Goal: Transaction & Acquisition: Purchase product/service

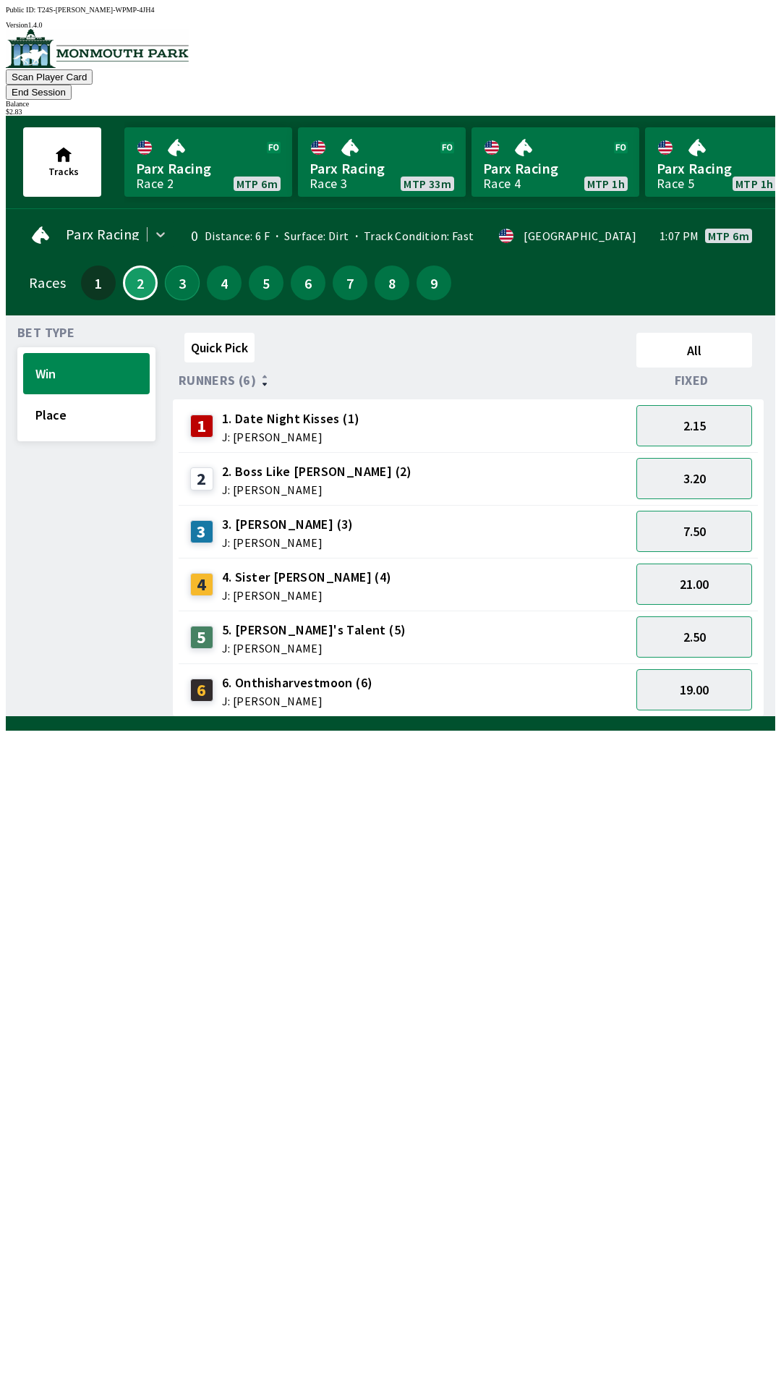
click at [174, 266] on button "3" at bounding box center [182, 283] width 35 height 35
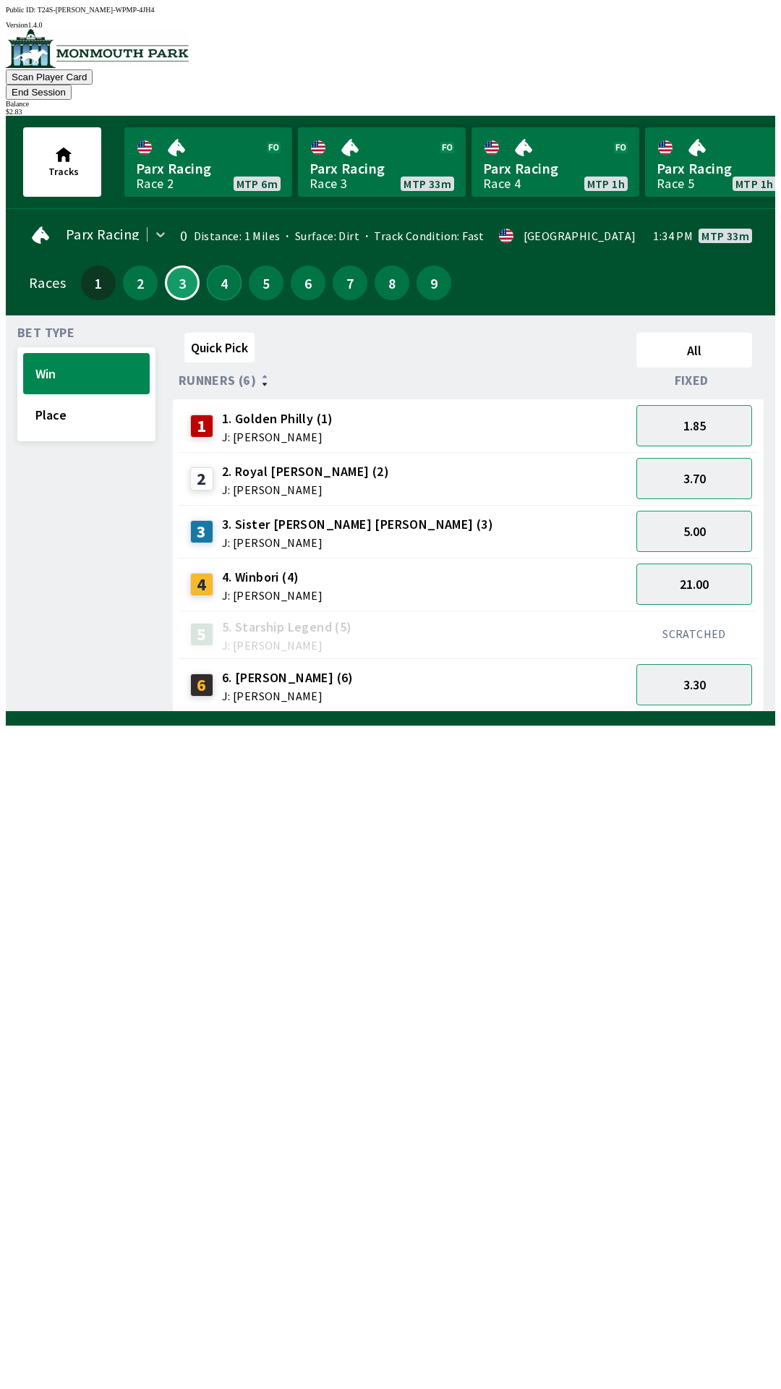
click at [224, 266] on button "4" at bounding box center [224, 283] width 35 height 35
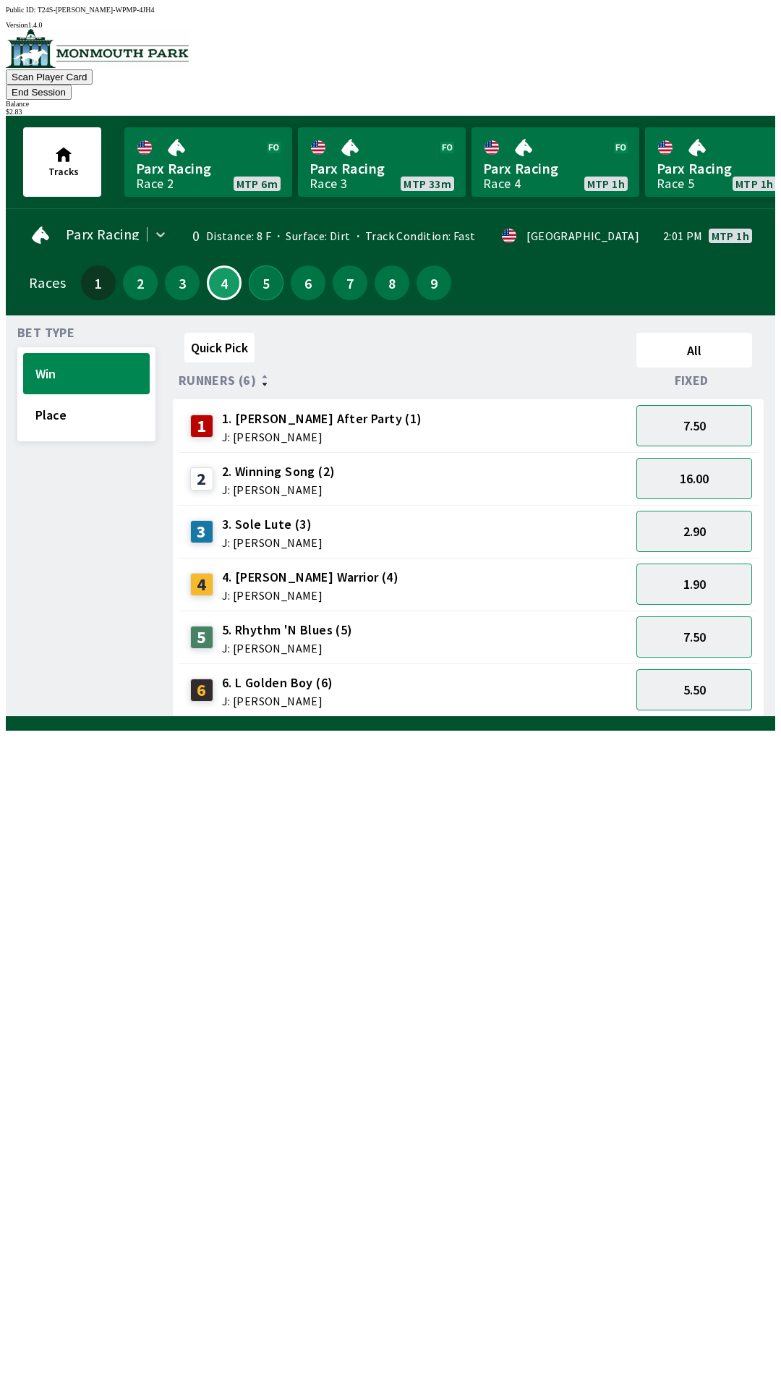
click at [260, 271] on button "5" at bounding box center [266, 283] width 35 height 35
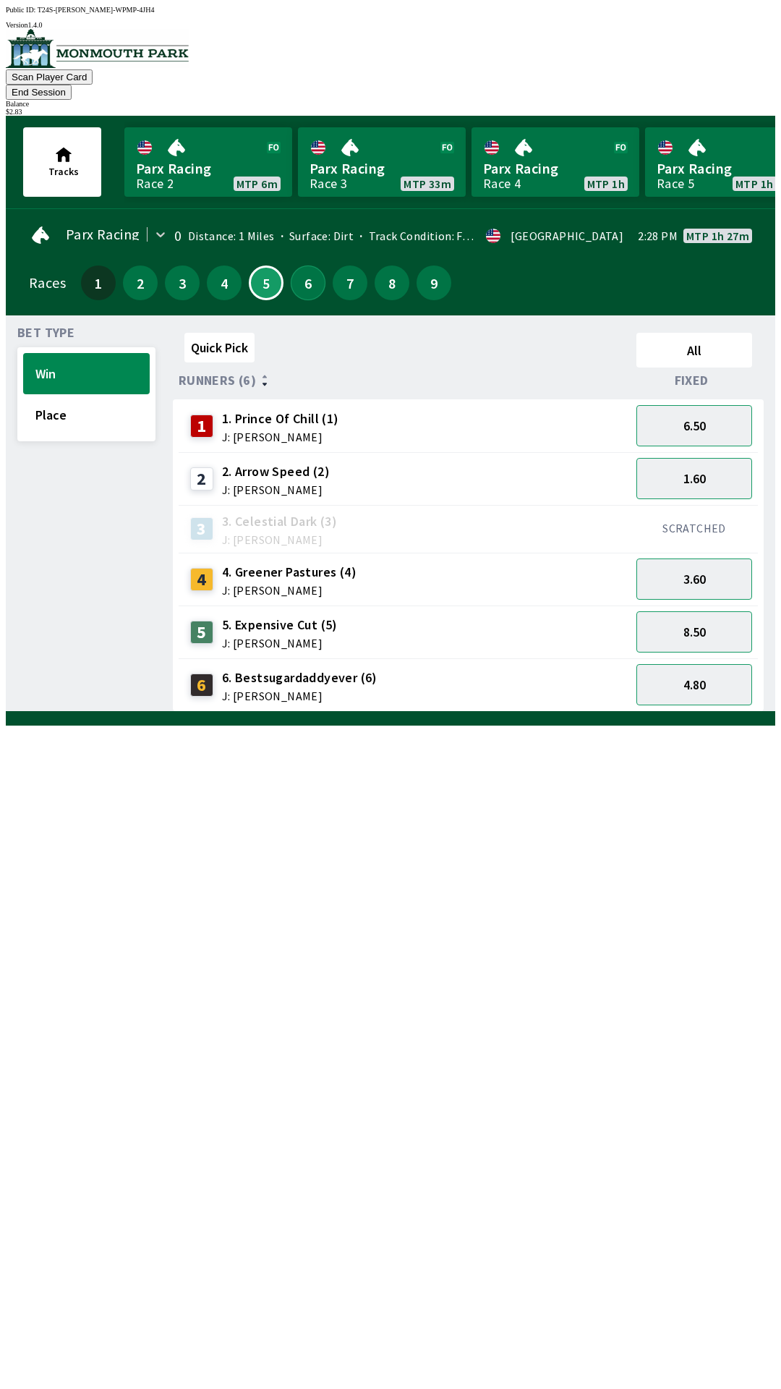
click at [305, 268] on button "6" at bounding box center [308, 283] width 35 height 35
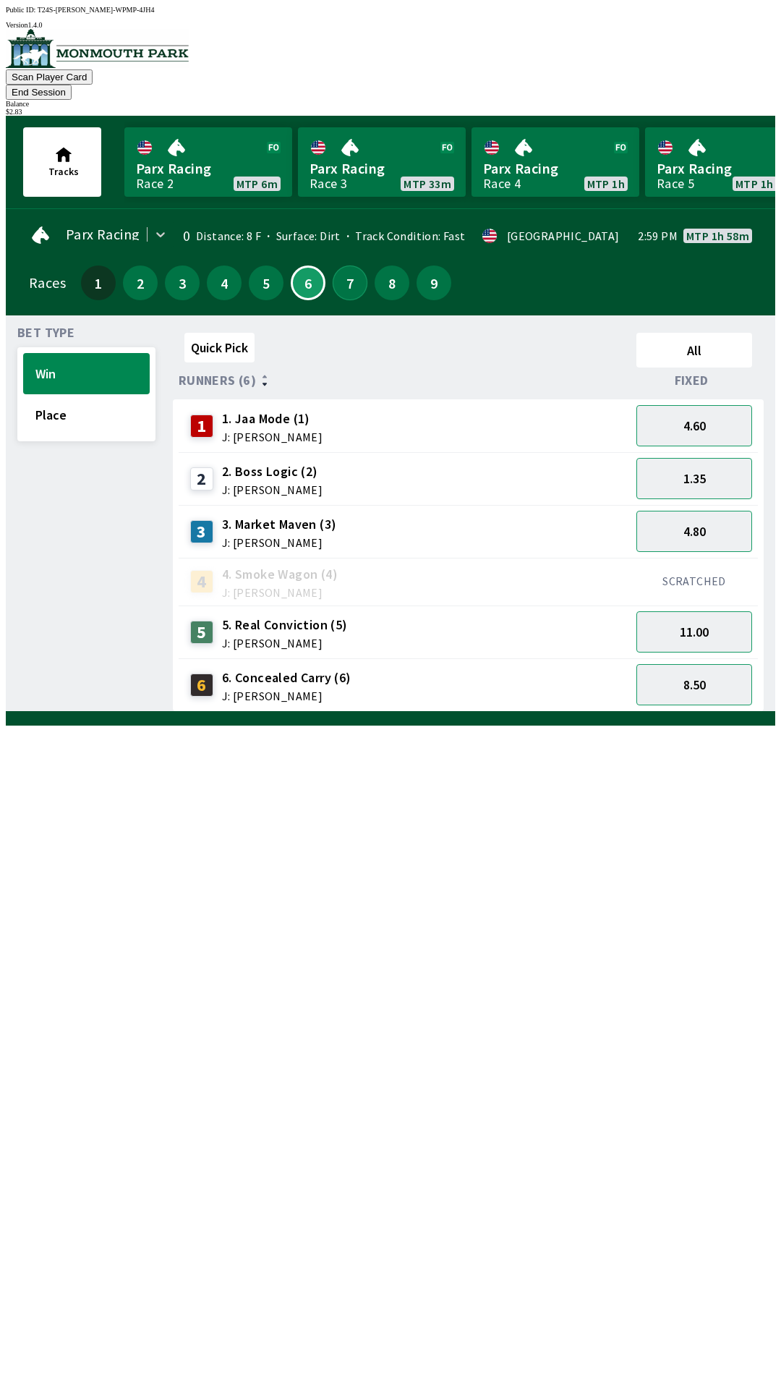
click at [341, 270] on button "7" at bounding box center [350, 283] width 35 height 35
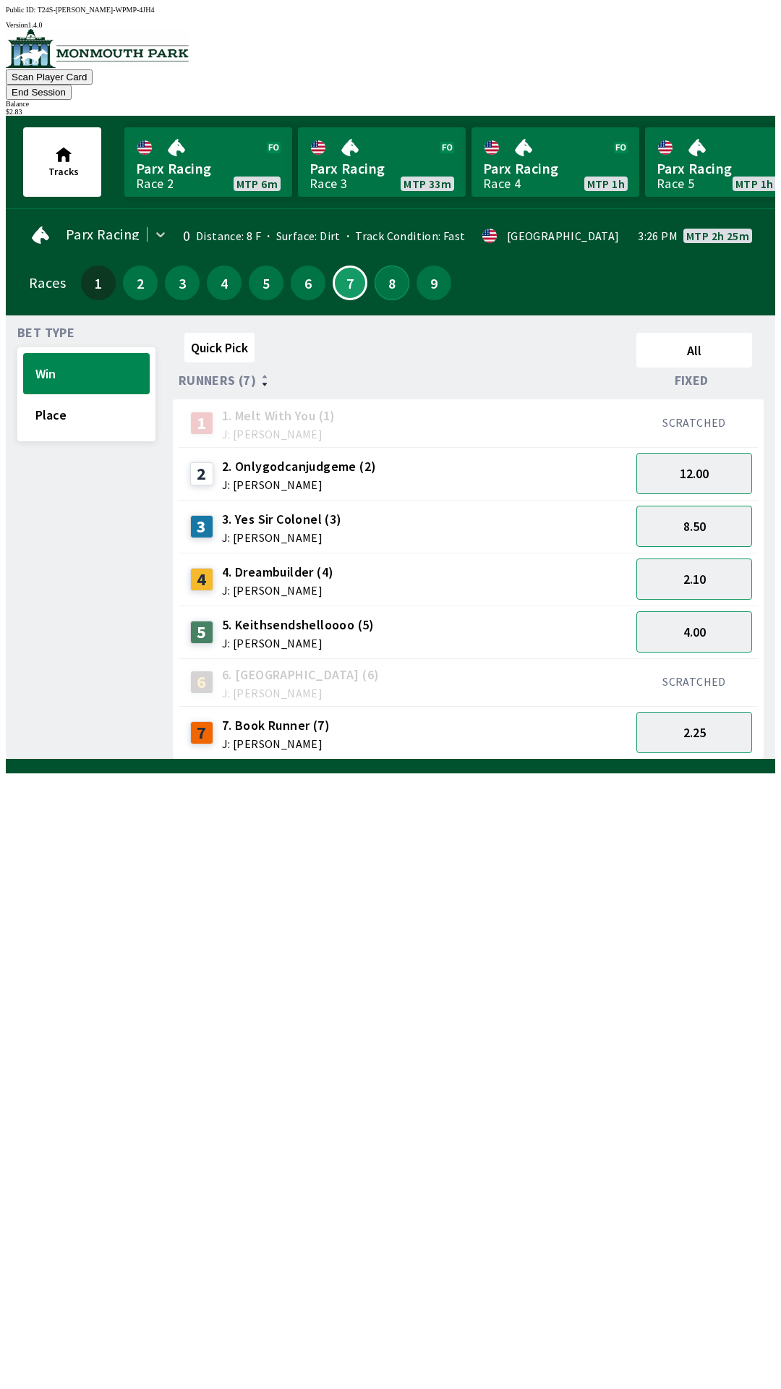
click at [380, 266] on button "8" at bounding box center [392, 283] width 35 height 35
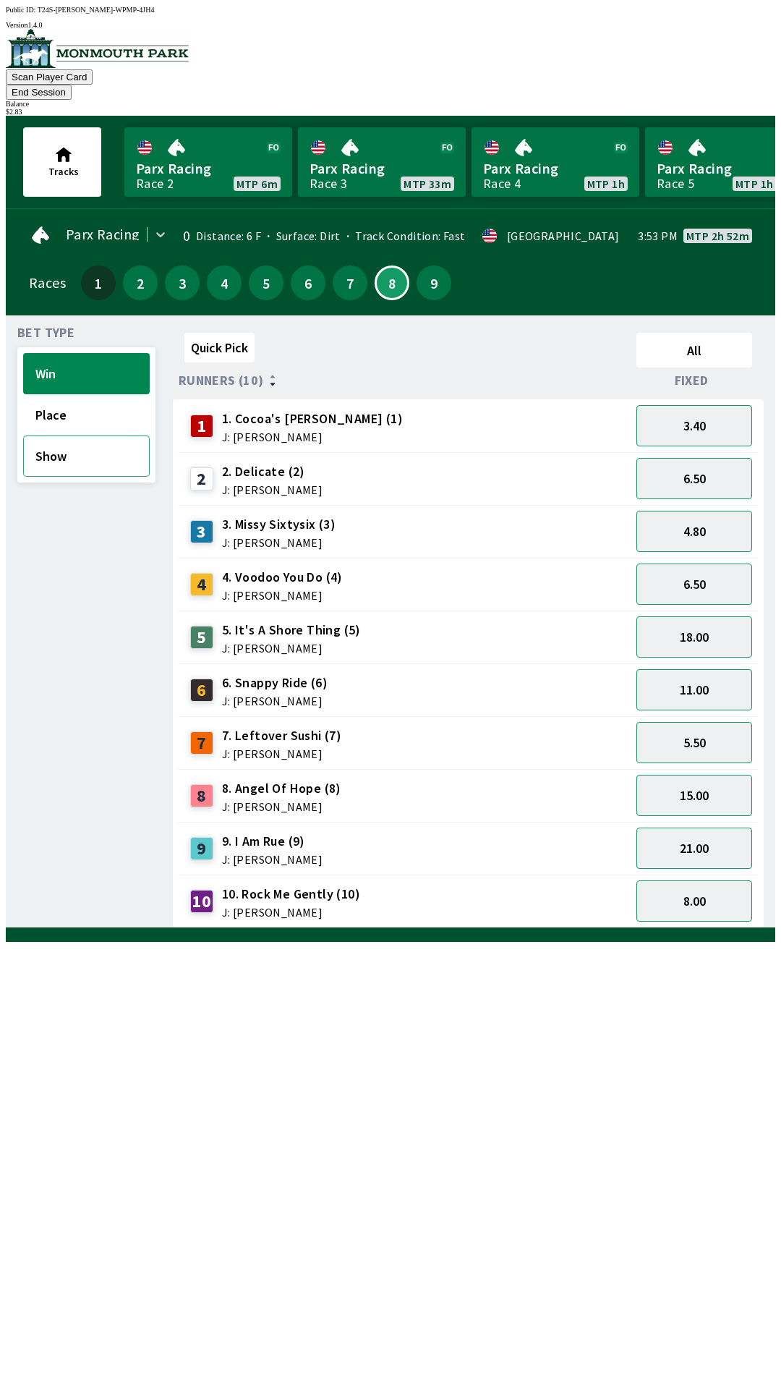
click at [90, 442] on button "Show" at bounding box center [86, 456] width 127 height 41
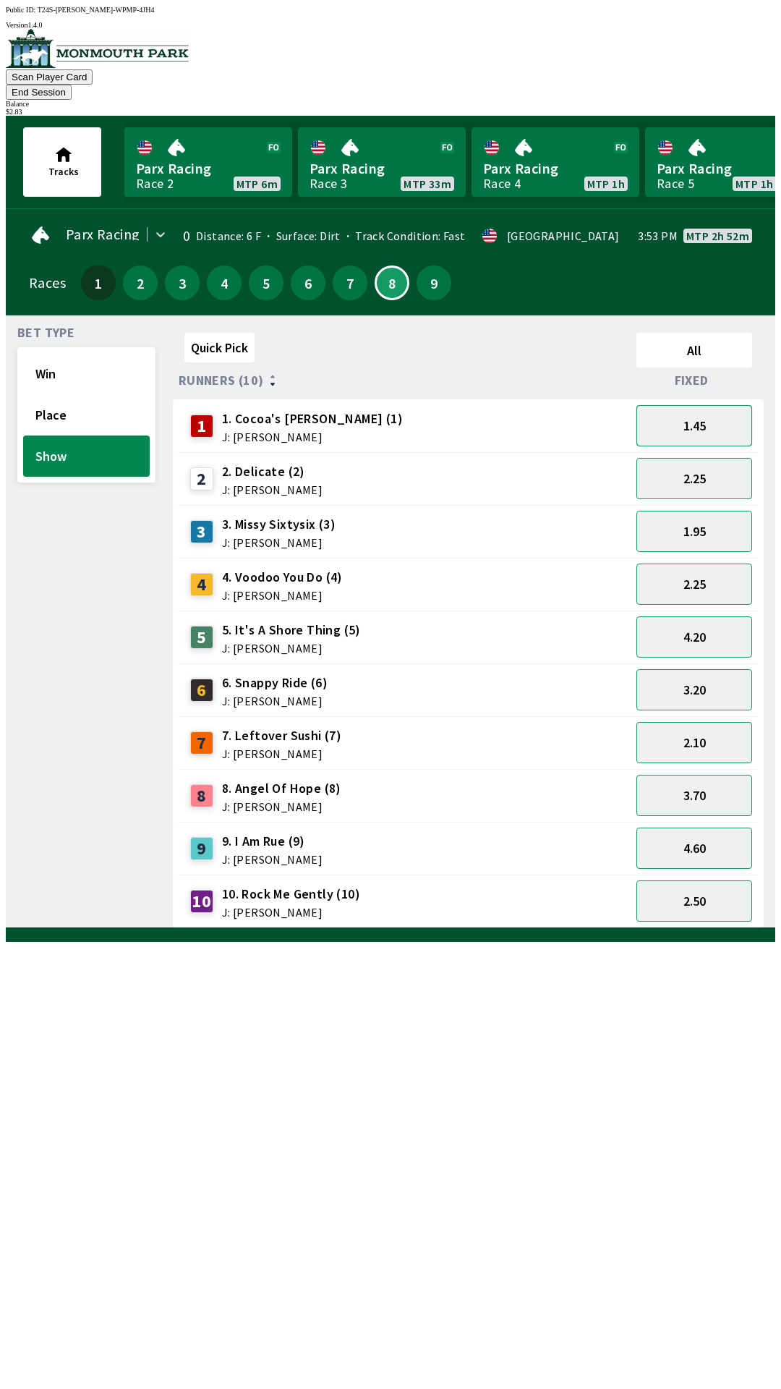
click at [713, 405] on button "1.45" at bounding box center [695, 425] width 116 height 41
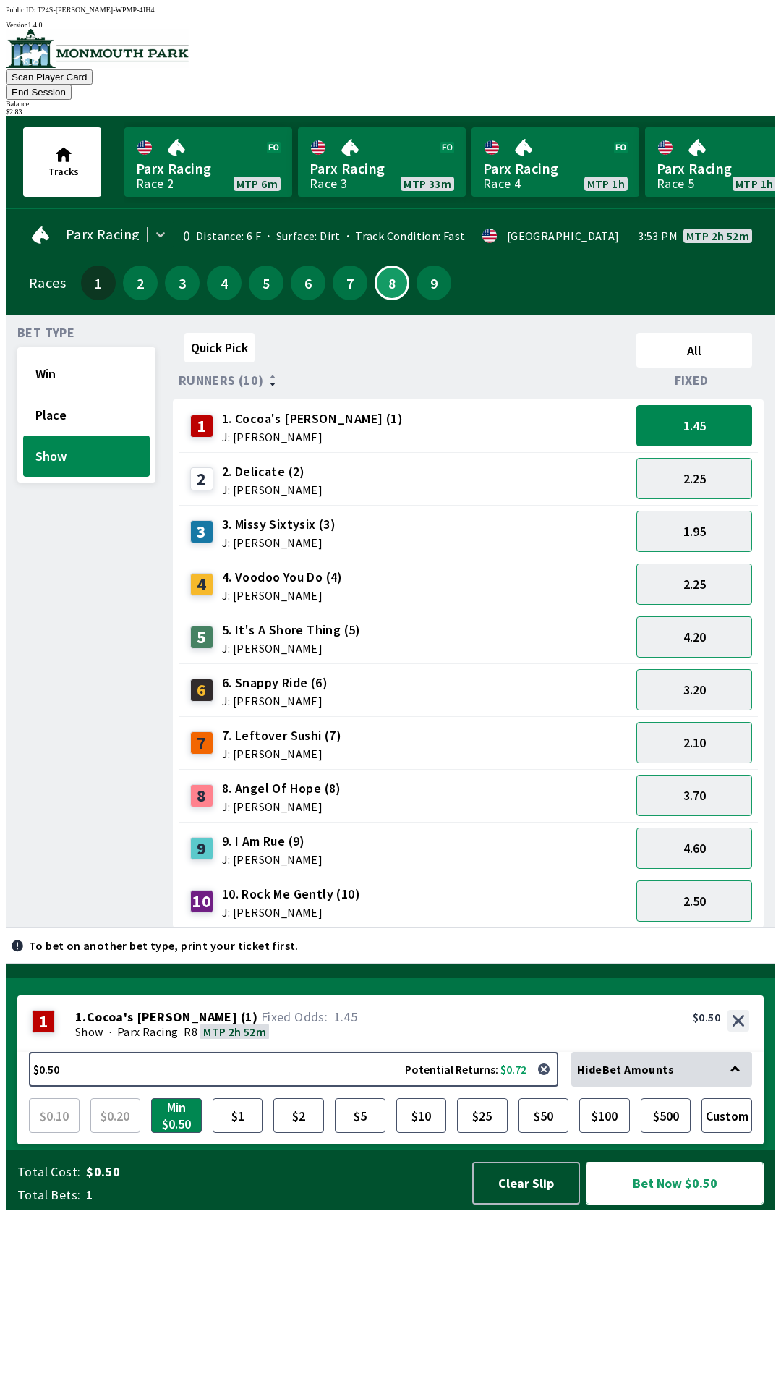
click at [663, 1205] on button "Bet Now $0.50" at bounding box center [675, 1183] width 178 height 43
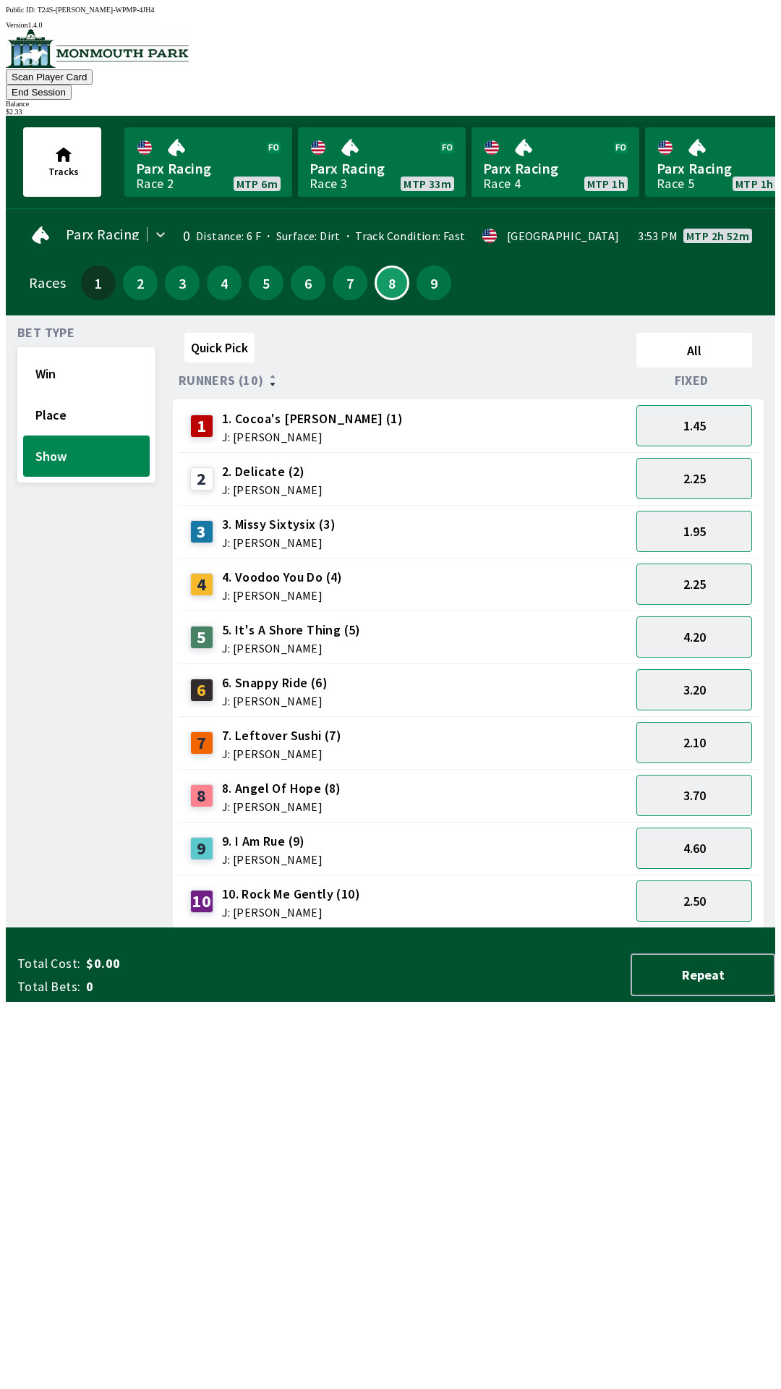
click at [43, 928] on div "Bet Type Win Place Show" at bounding box center [86, 627] width 138 height 601
click at [427, 266] on button "9" at bounding box center [434, 283] width 35 height 35
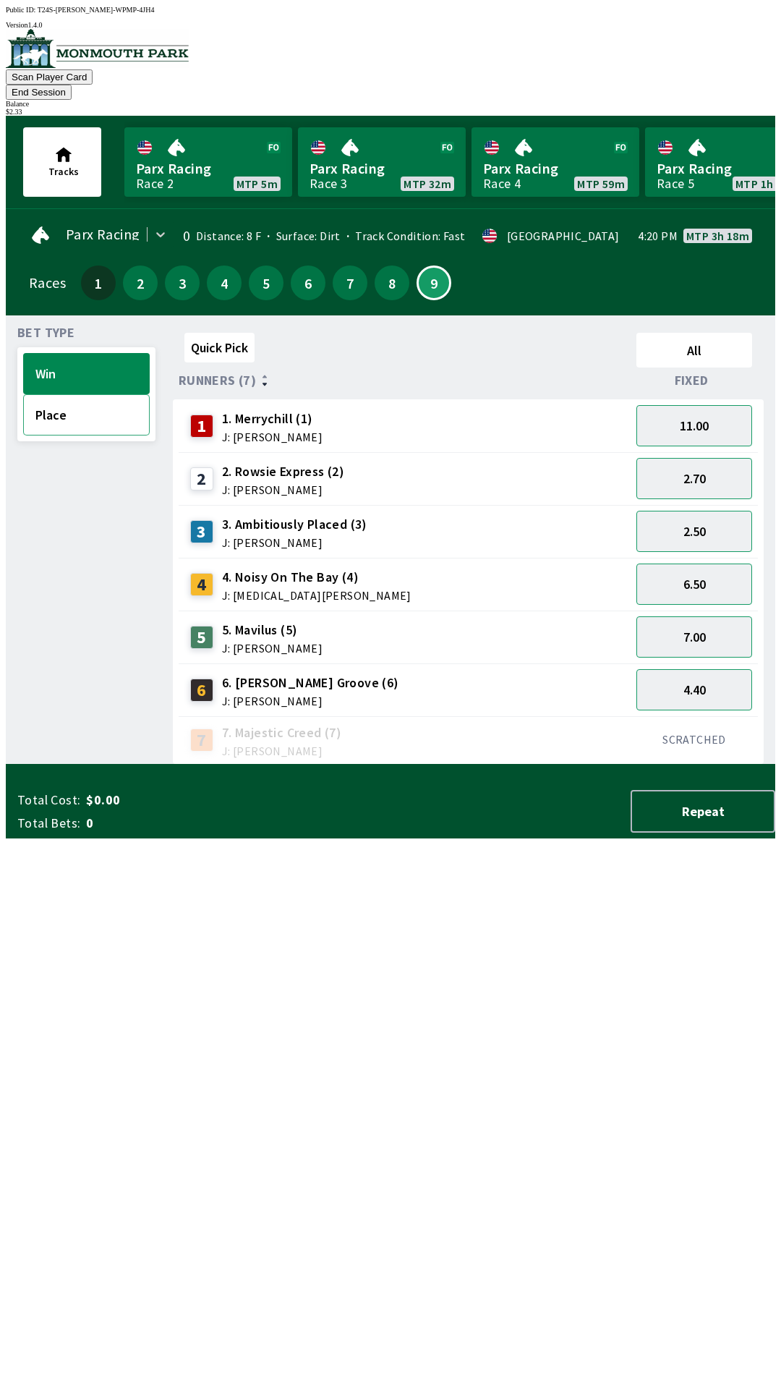
click at [90, 398] on button "Place" at bounding box center [86, 414] width 127 height 41
click at [706, 564] on button "3.00" at bounding box center [695, 584] width 116 height 41
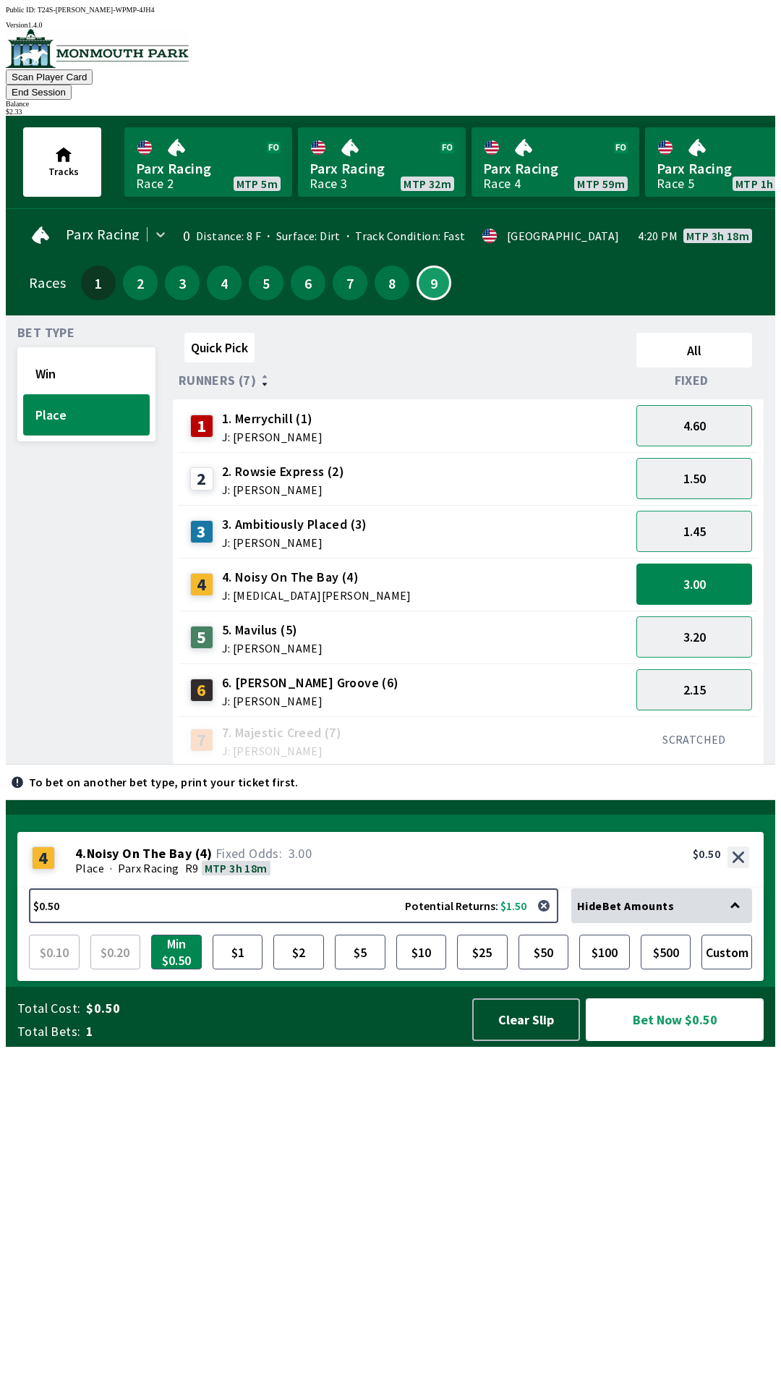
click at [663, 1041] on button "Bet Now $0.50" at bounding box center [675, 1019] width 178 height 43
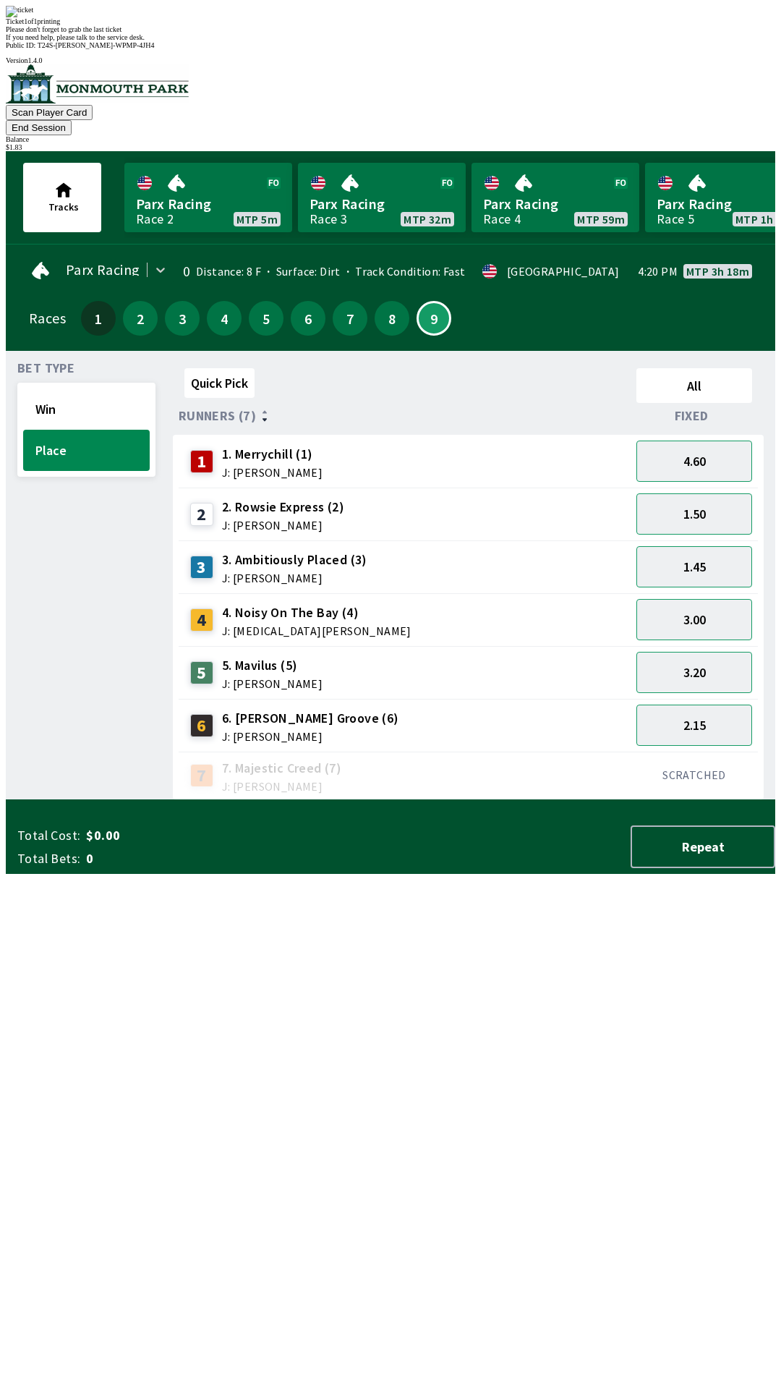
click at [52, 800] on div "Bet Type Win Place" at bounding box center [86, 581] width 138 height 438
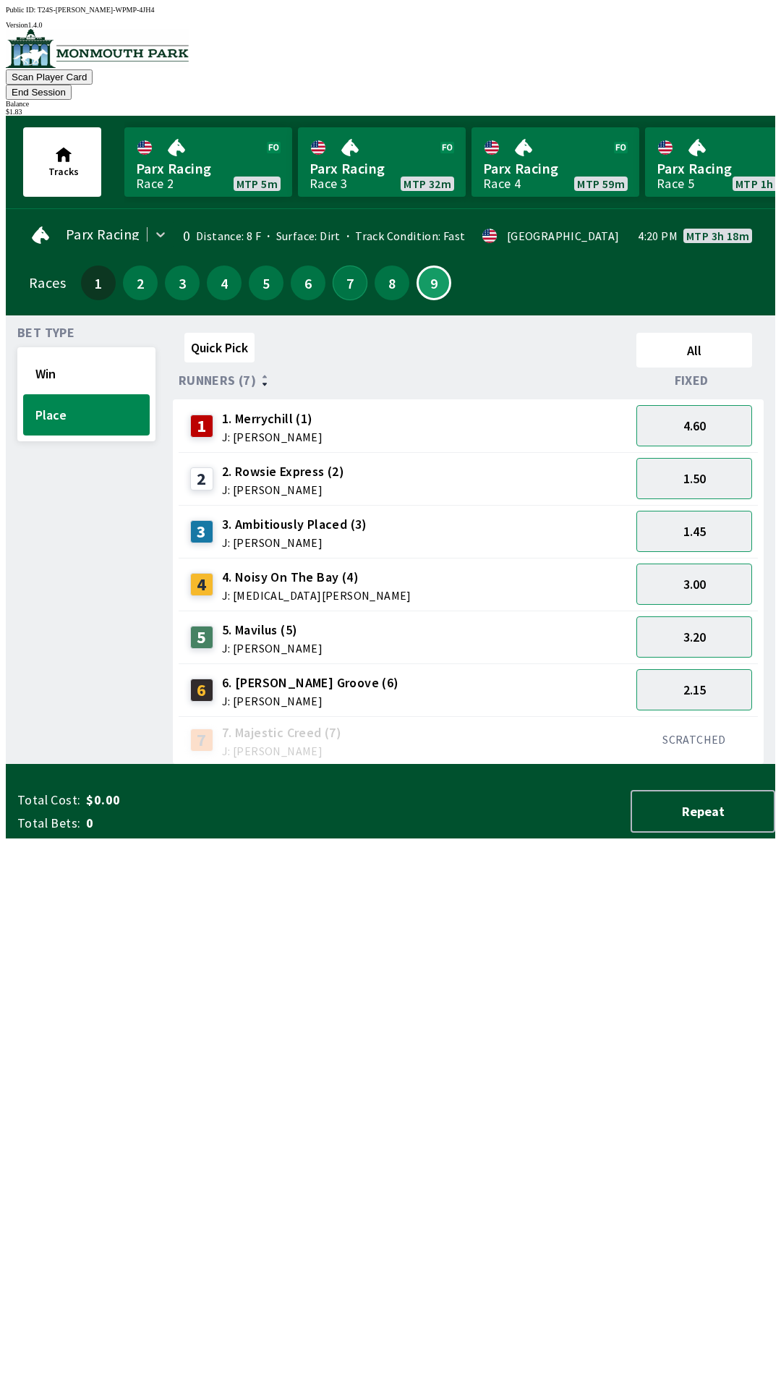
click at [340, 271] on button "7" at bounding box center [350, 283] width 35 height 35
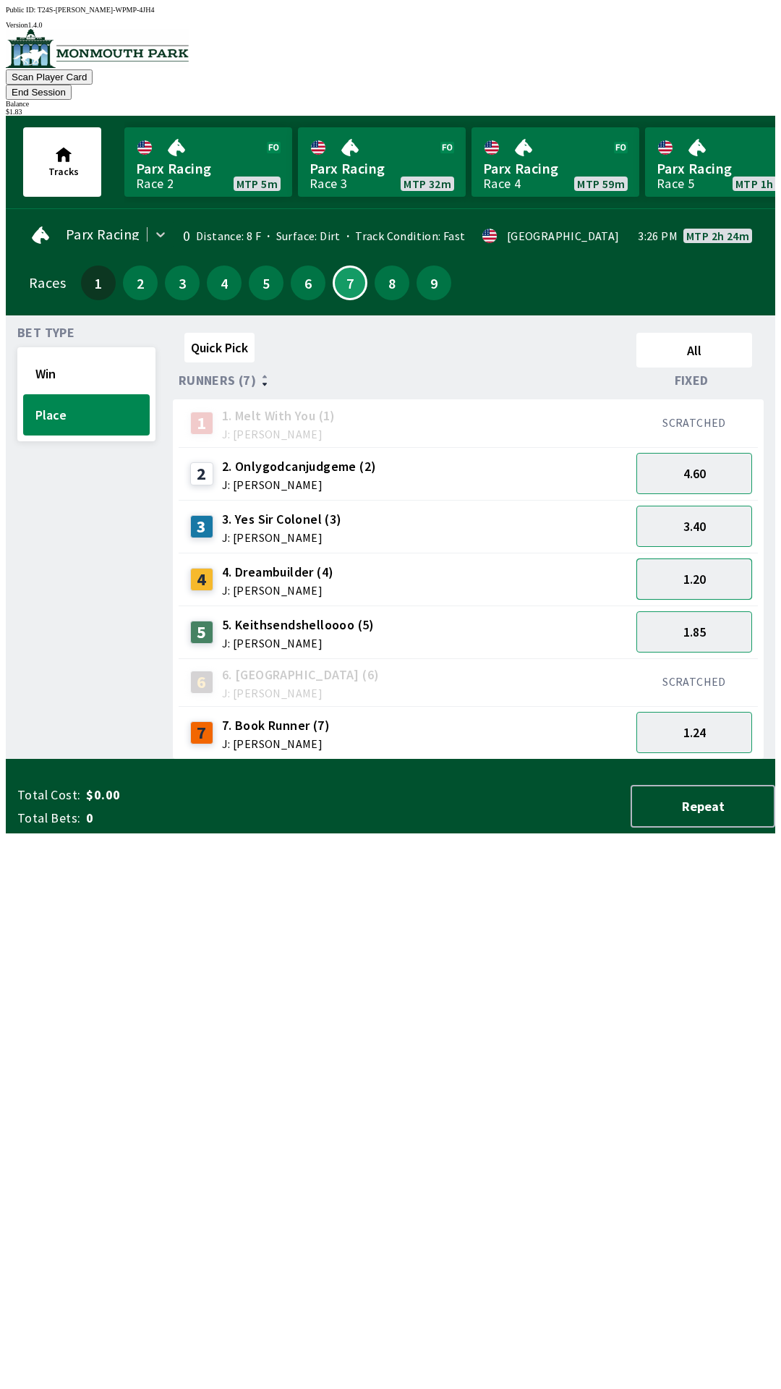
click at [717, 559] on button "1.20" at bounding box center [695, 579] width 116 height 41
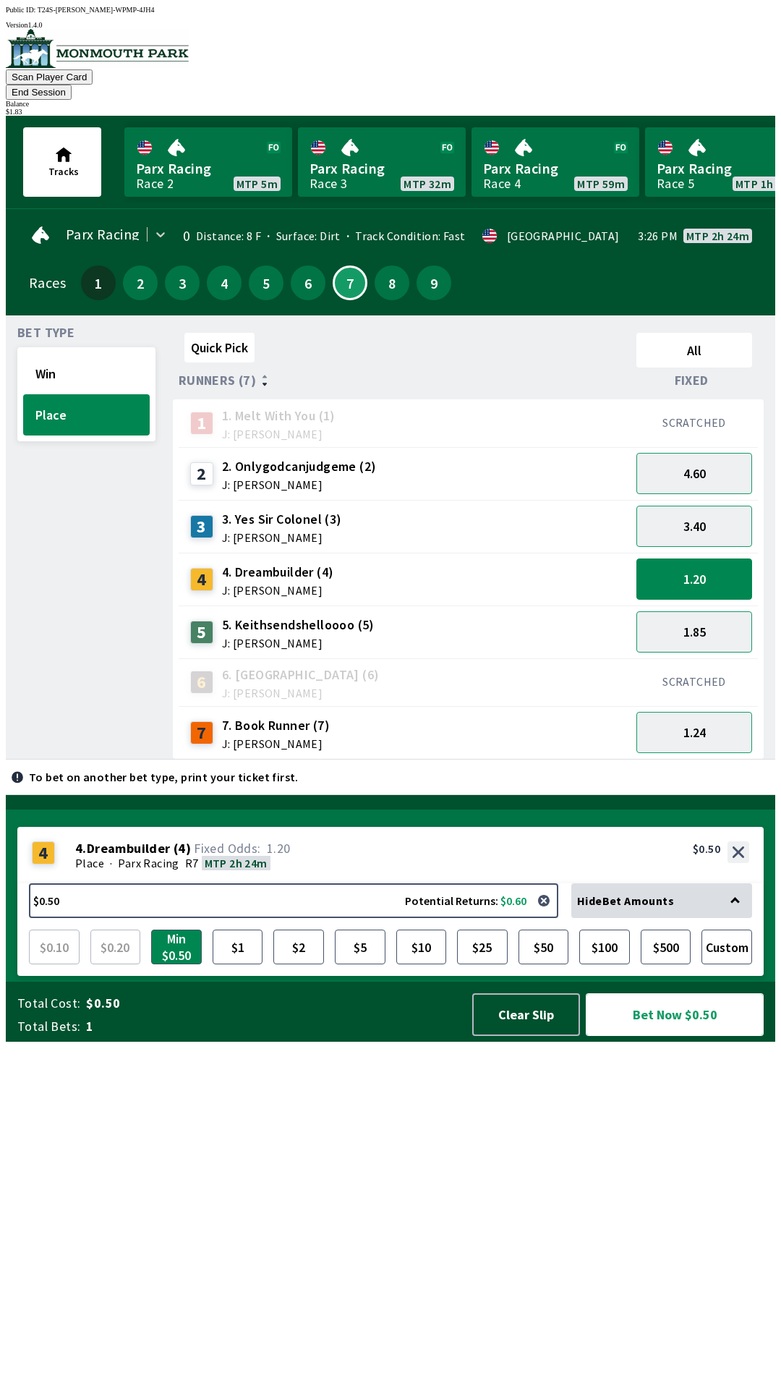
click at [677, 1036] on button "Bet Now $0.50" at bounding box center [675, 1014] width 178 height 43
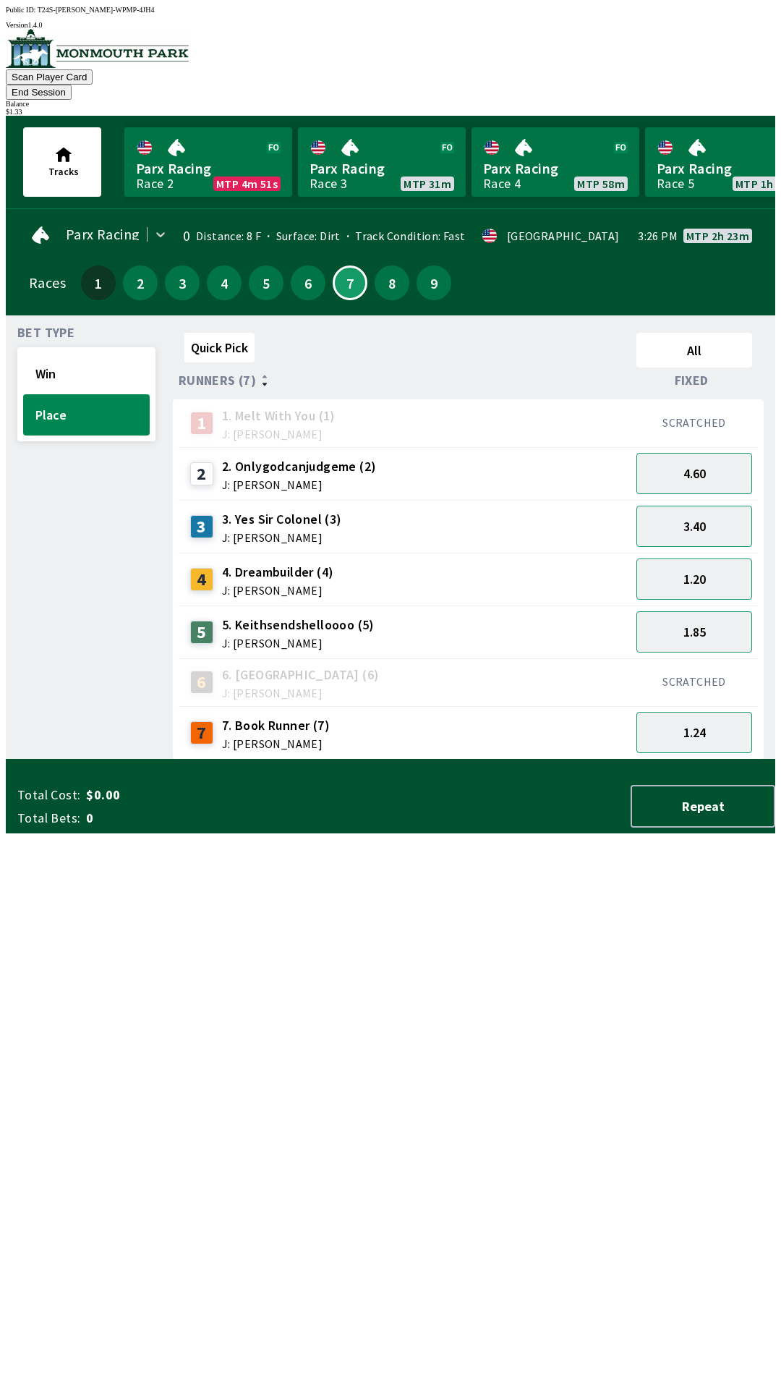
click at [80, 657] on div "Bet Type Win Place" at bounding box center [86, 543] width 138 height 433
click at [297, 272] on button "6" at bounding box center [308, 283] width 35 height 35
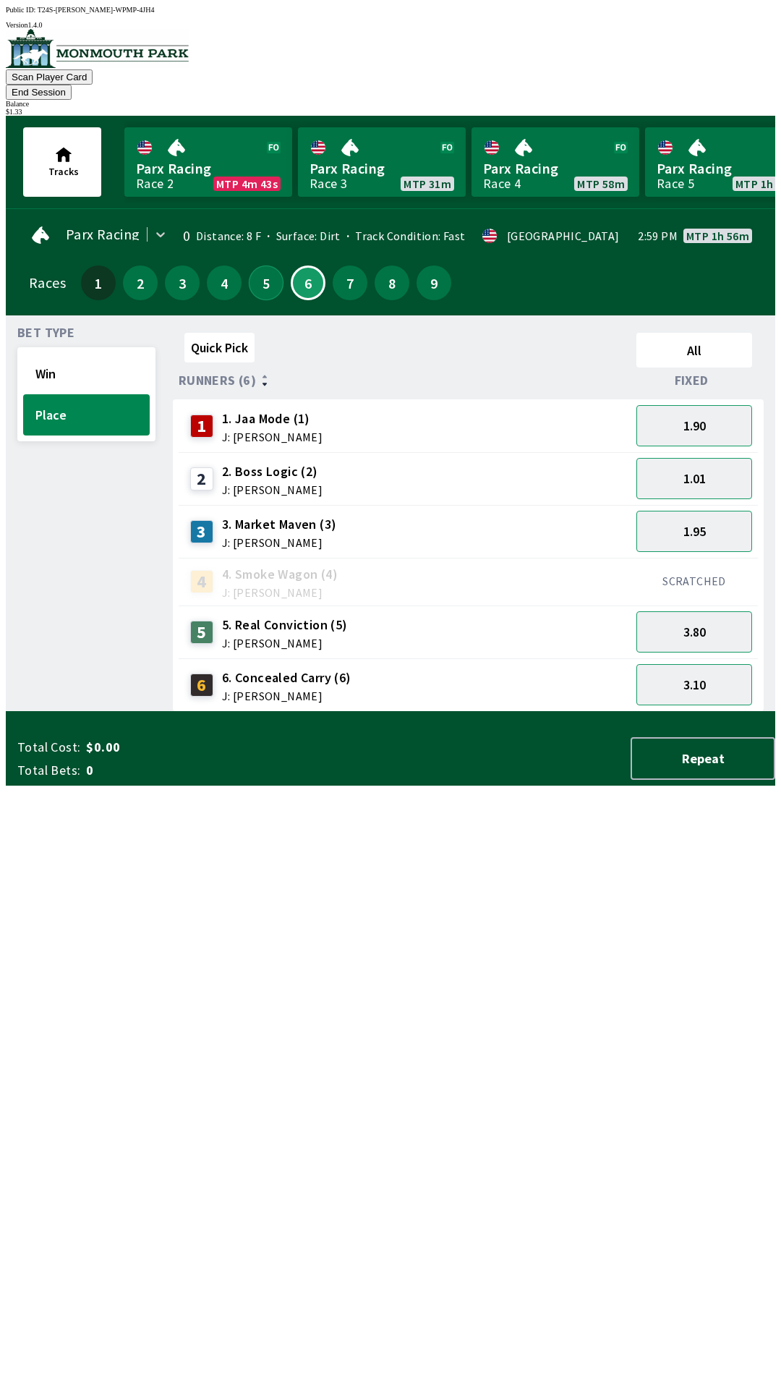
click at [262, 266] on button "5" at bounding box center [266, 283] width 35 height 35
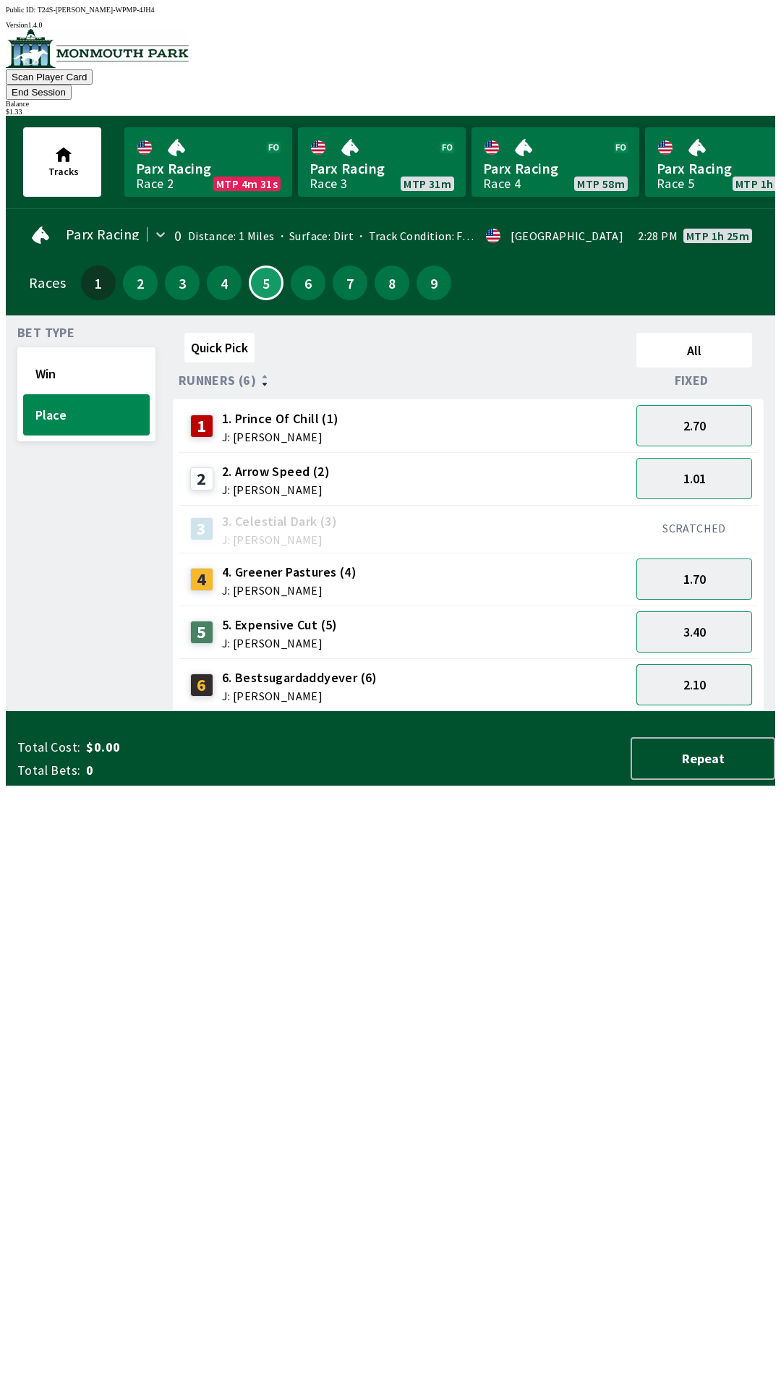
click at [711, 664] on button "2.10" at bounding box center [695, 684] width 116 height 41
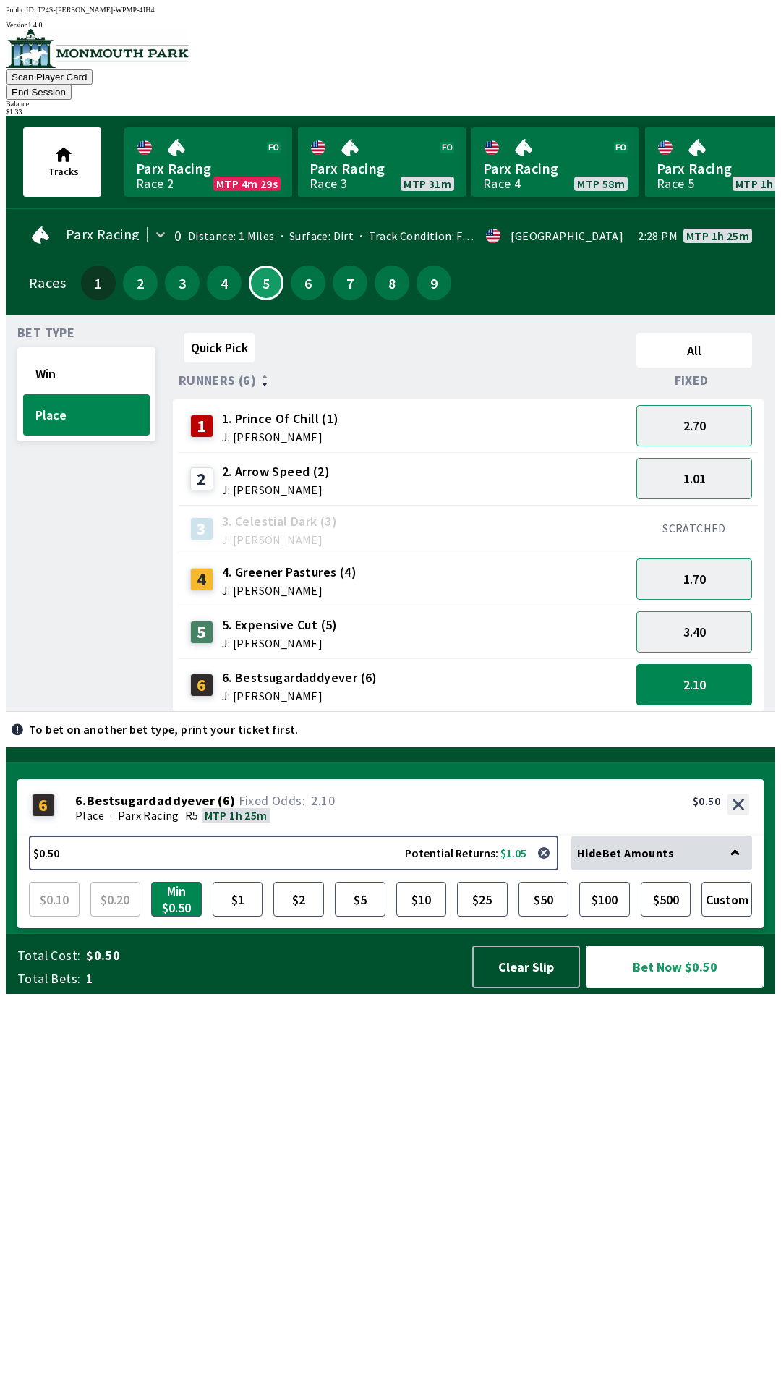
click at [672, 988] on button "Bet Now $0.50" at bounding box center [675, 967] width 178 height 43
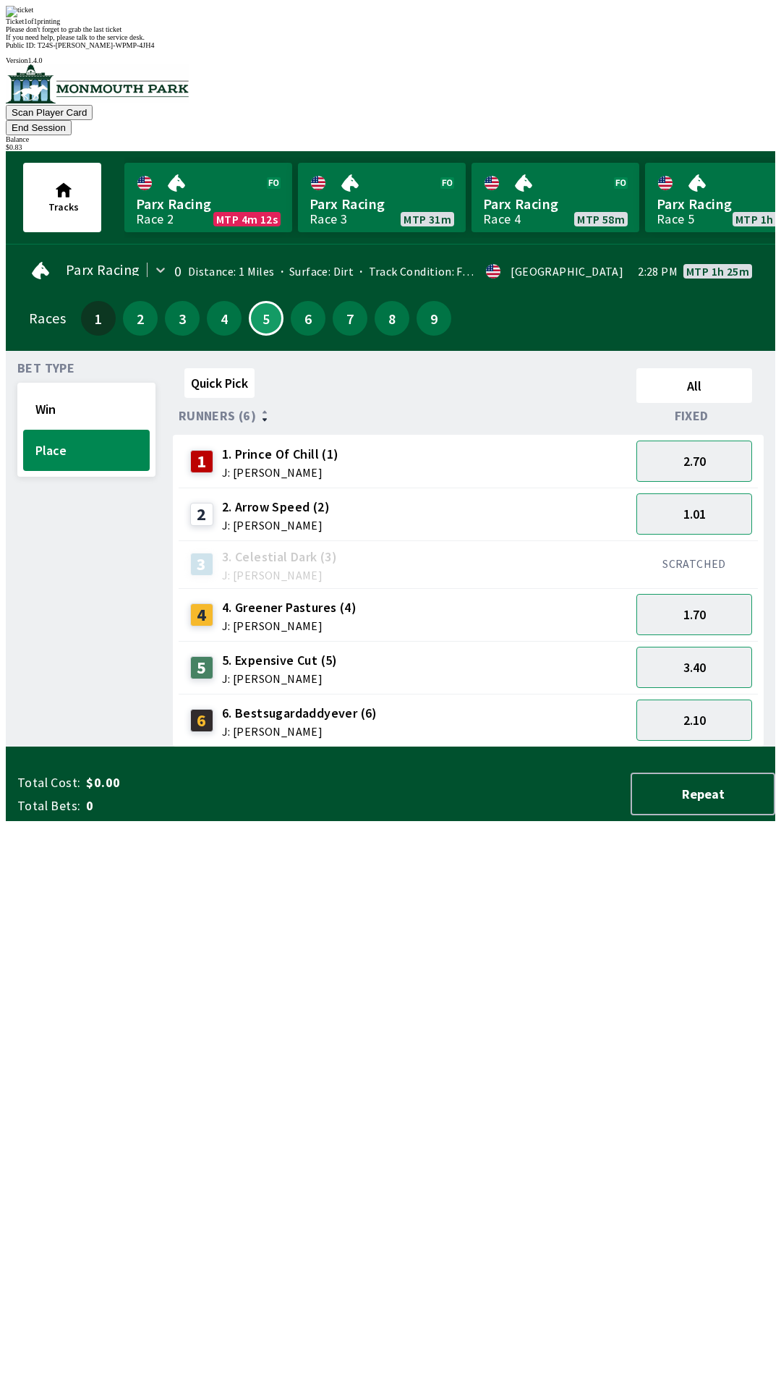
click at [80, 660] on div "Bet Type Win Place" at bounding box center [86, 554] width 138 height 385
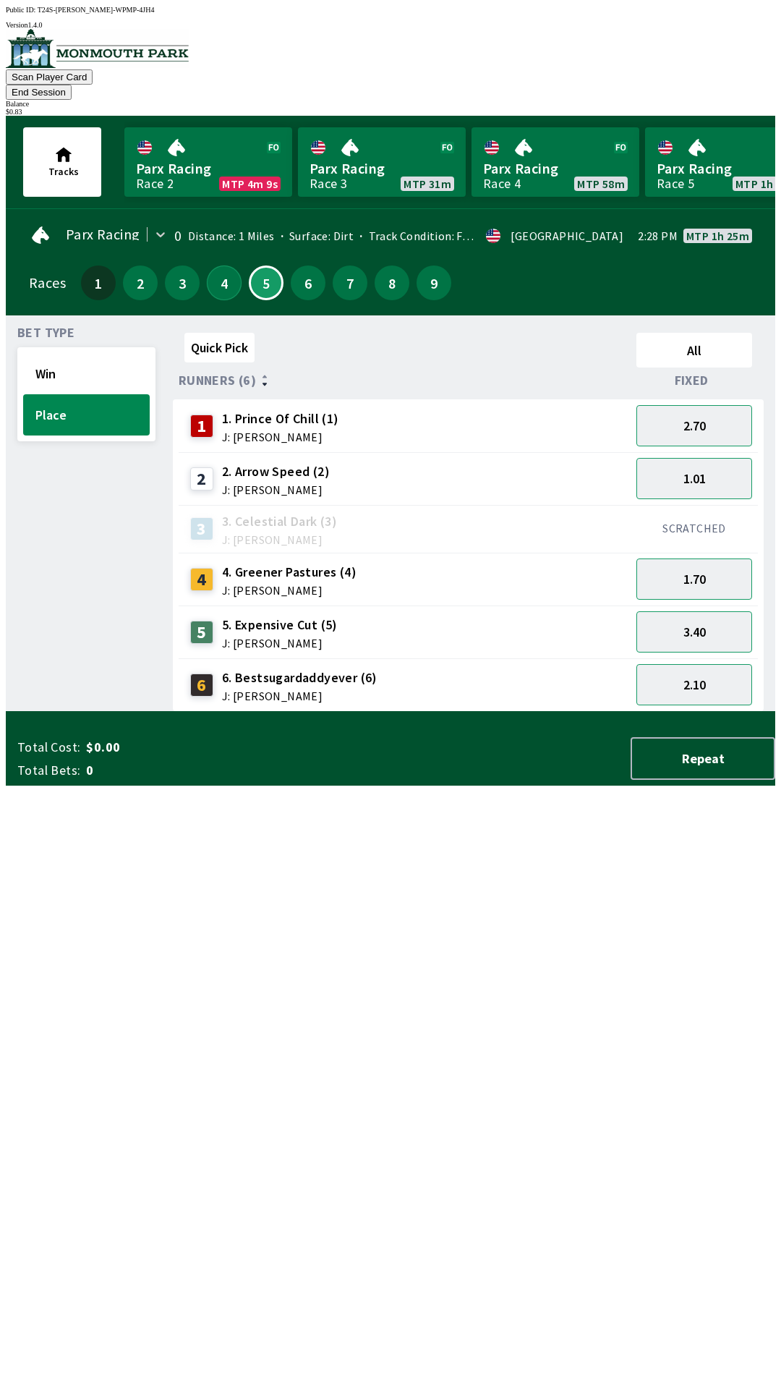
click at [215, 271] on button "4" at bounding box center [224, 283] width 35 height 35
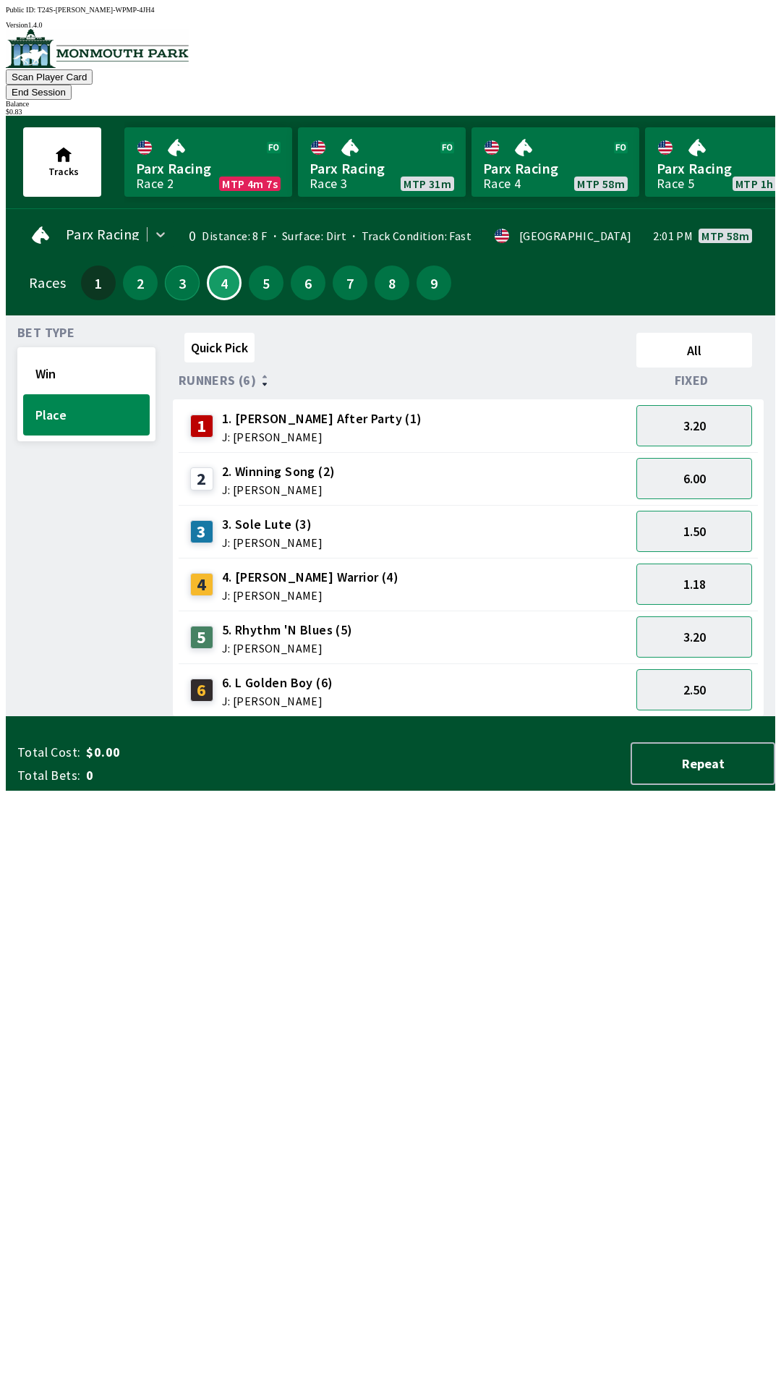
click at [170, 271] on button "3" at bounding box center [182, 283] width 35 height 35
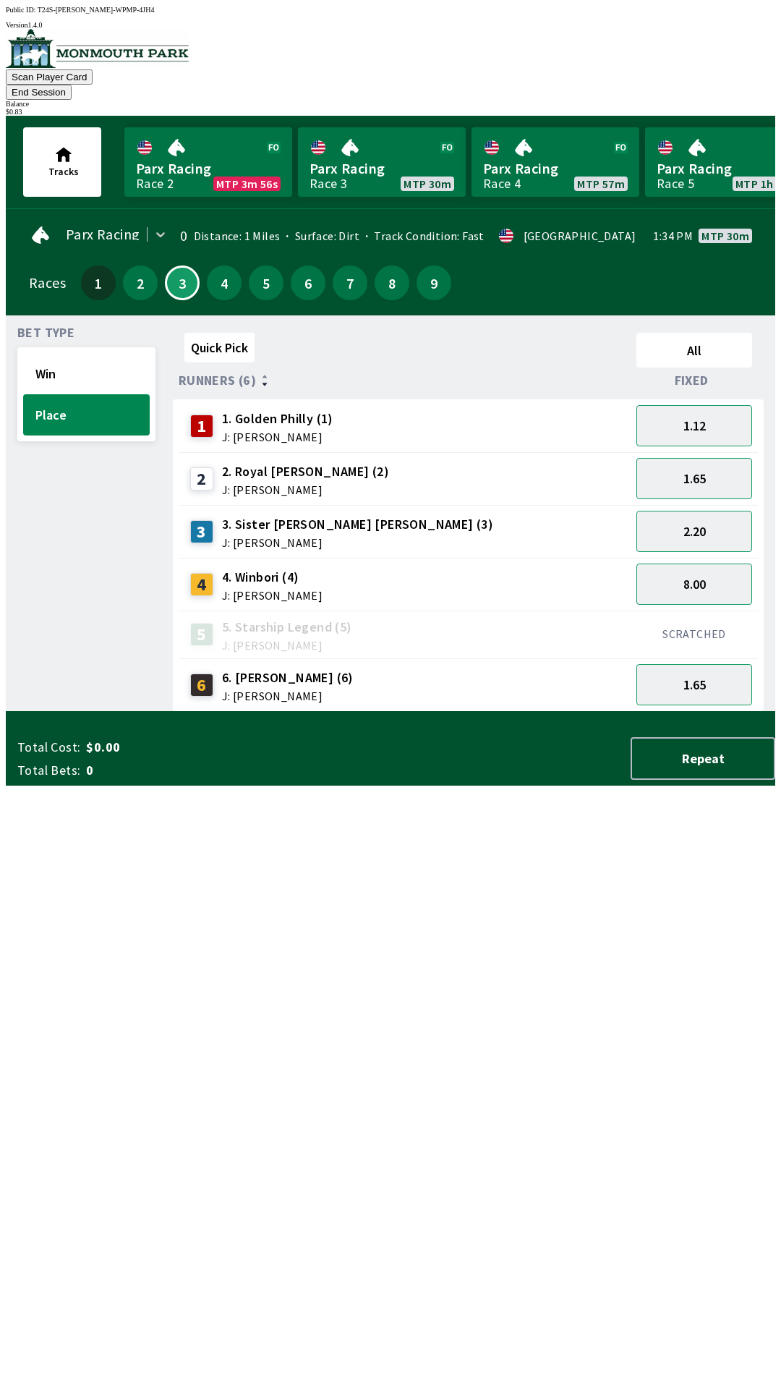
click at [72, 85] on button "End Session" at bounding box center [39, 92] width 66 height 15
